Goal: Task Accomplishment & Management: Use online tool/utility

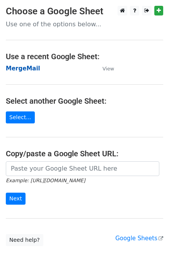
click at [23, 70] on strong "MergeMail" at bounding box center [23, 68] width 34 height 7
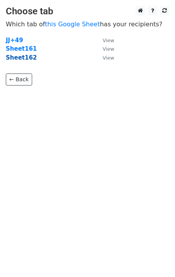
click at [26, 60] on strong "Sheet162" at bounding box center [21, 57] width 31 height 7
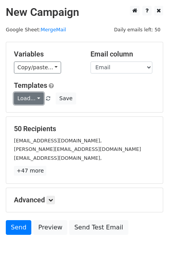
click at [30, 96] on link "Load..." at bounding box center [29, 98] width 30 height 12
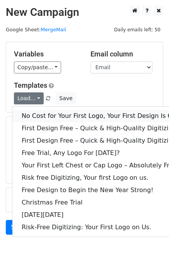
click at [40, 114] on link "No Cost for Your First Logo, Your First Design Is On Us!" at bounding box center [104, 116] width 185 height 12
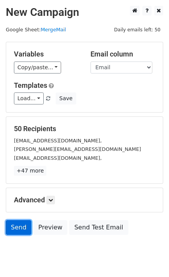
click at [17, 230] on link "Send" at bounding box center [18, 227] width 25 height 15
